Goal: Navigation & Orientation: Go to known website

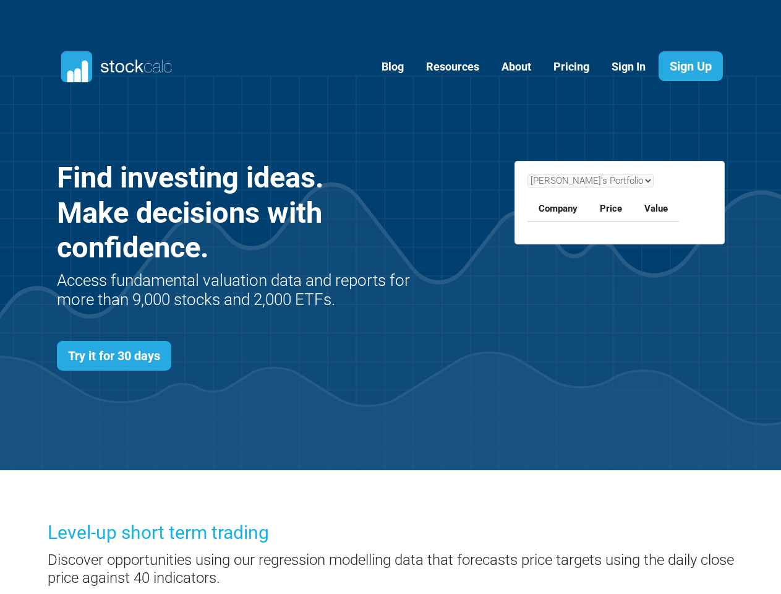
scroll to position [494, 705]
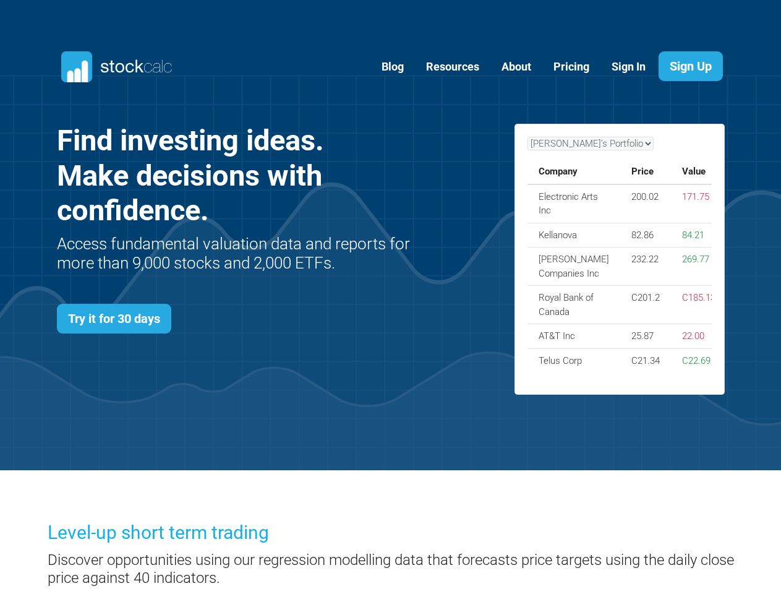
scroll to position [494, 705]
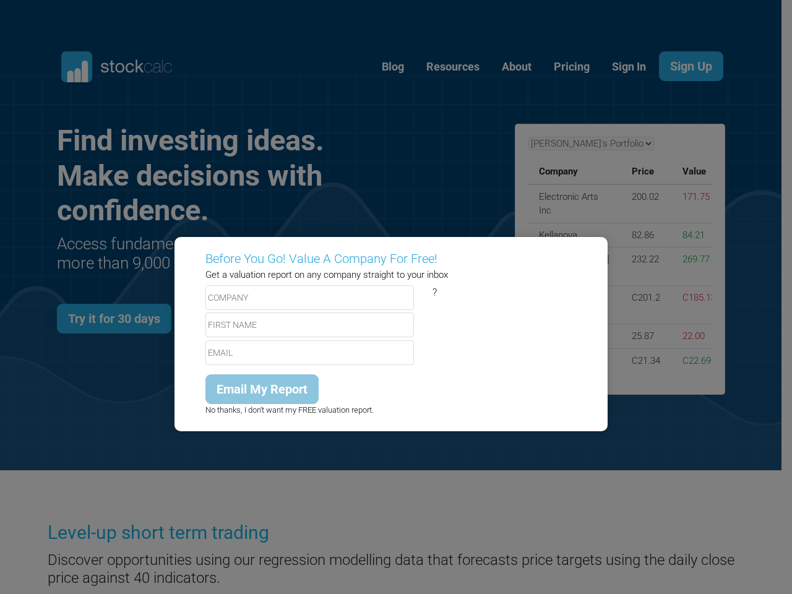
scroll to position [494, 705]
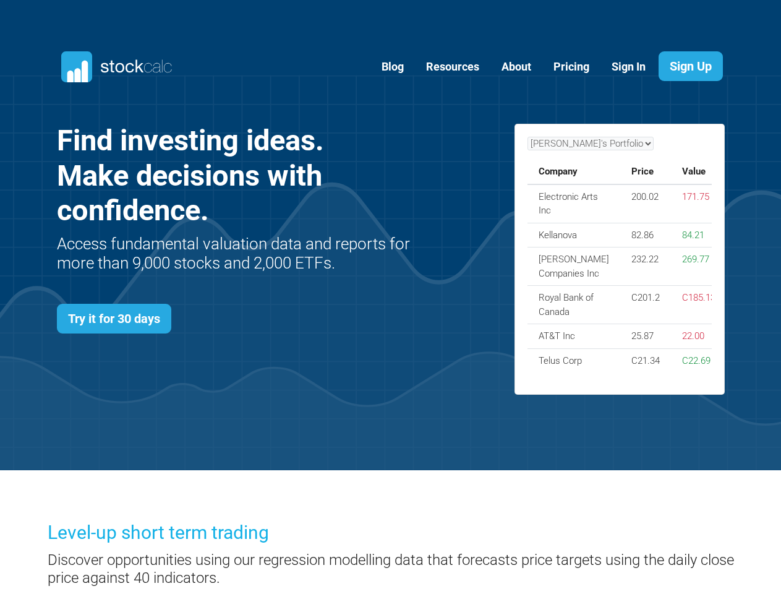
scroll to position [494, 705]
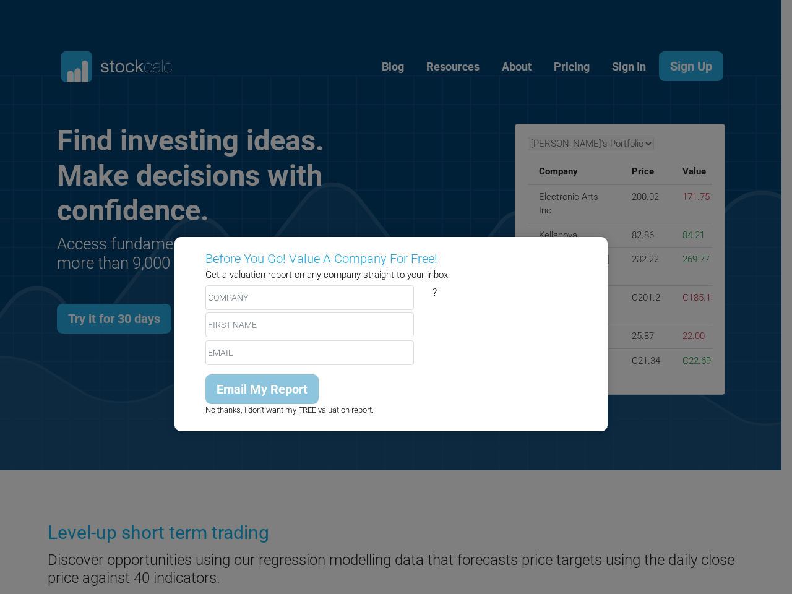
scroll to position [494, 705]
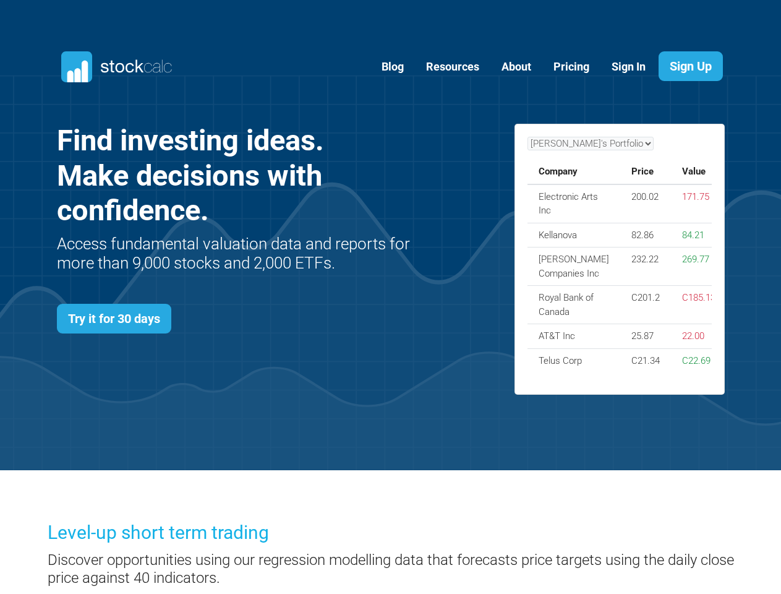
scroll to position [494, 705]
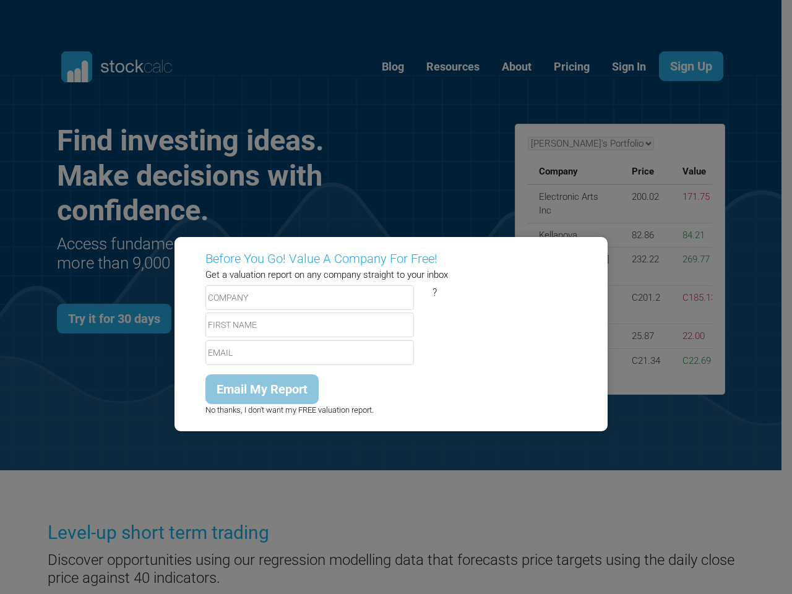
scroll to position [494, 705]
